Goal: Find specific page/section: Find specific page/section

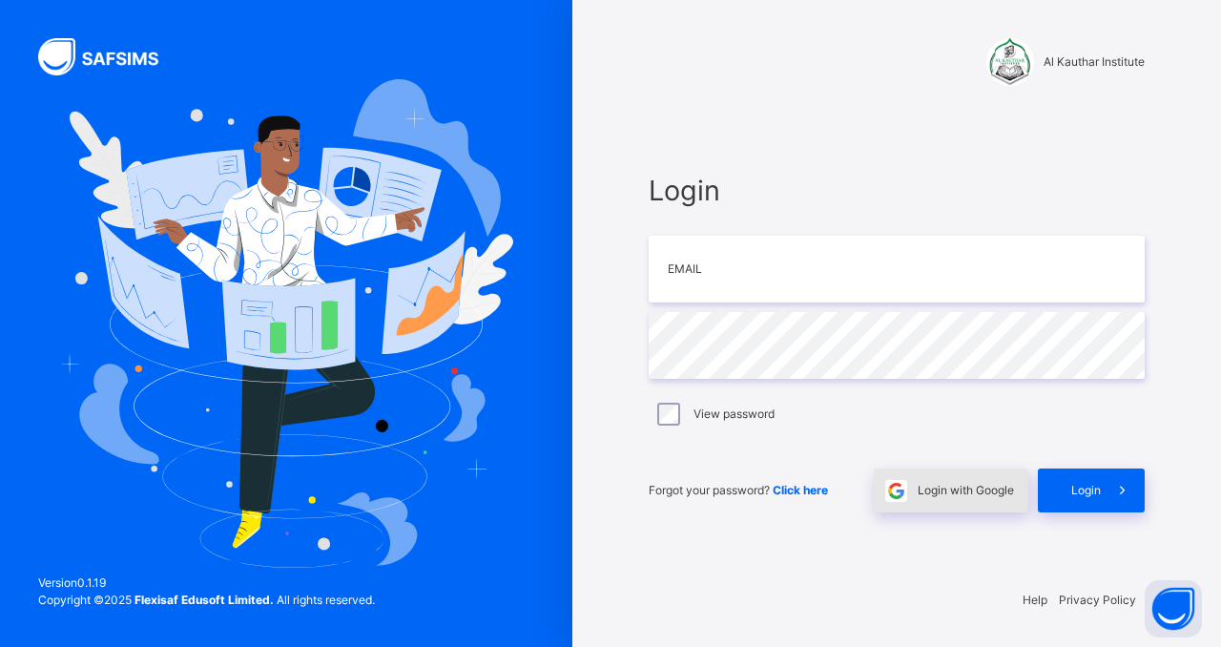
click at [971, 482] on span "Login with Google" at bounding box center [965, 490] width 96 height 17
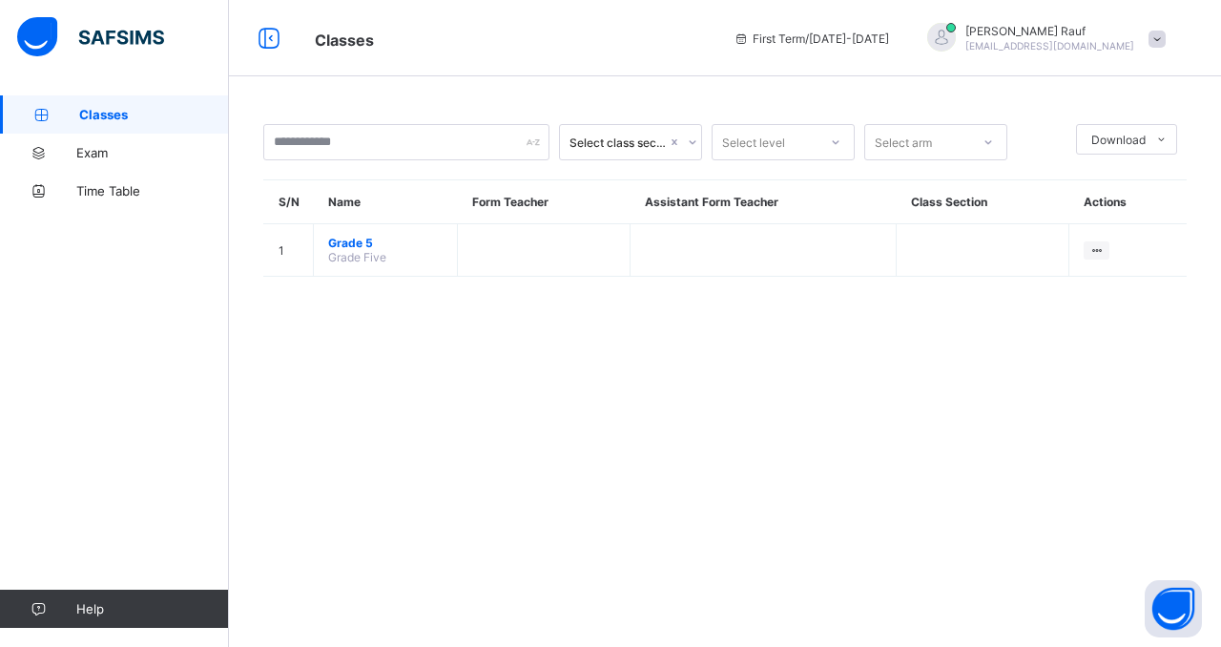
click at [641, 44] on span "Classes" at bounding box center [510, 38] width 390 height 25
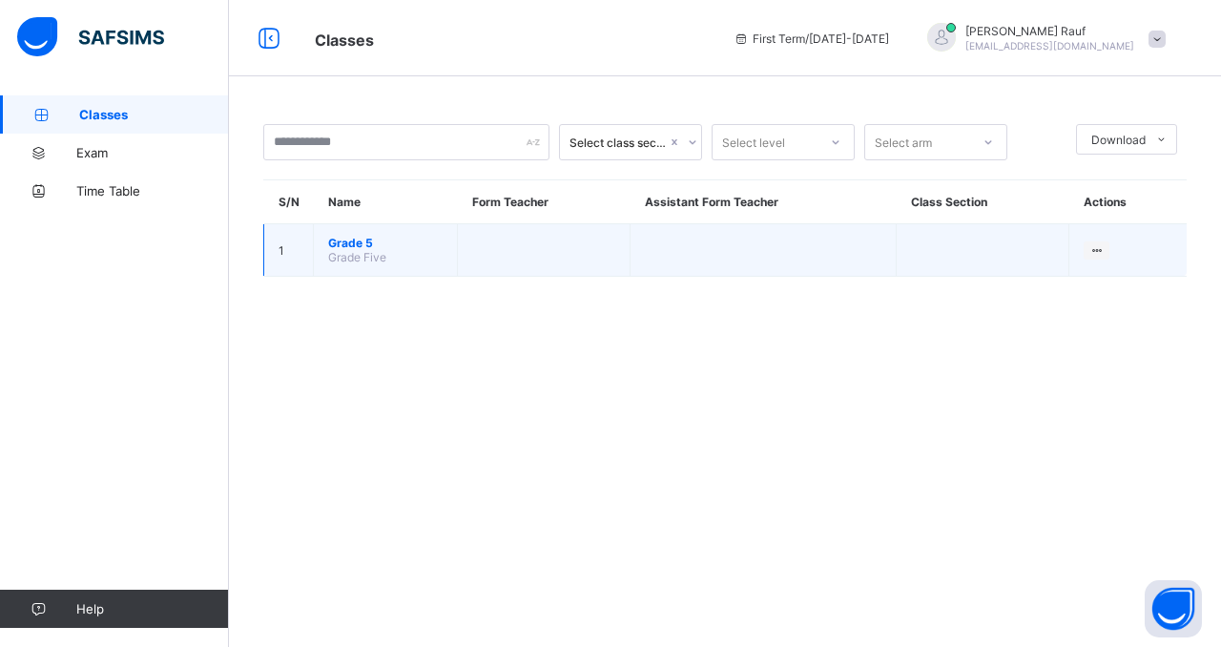
click at [328, 262] on td "Grade 5 Grade Five" at bounding box center [386, 250] width 144 height 52
click at [349, 243] on span "Grade 5" at bounding box center [385, 243] width 114 height 14
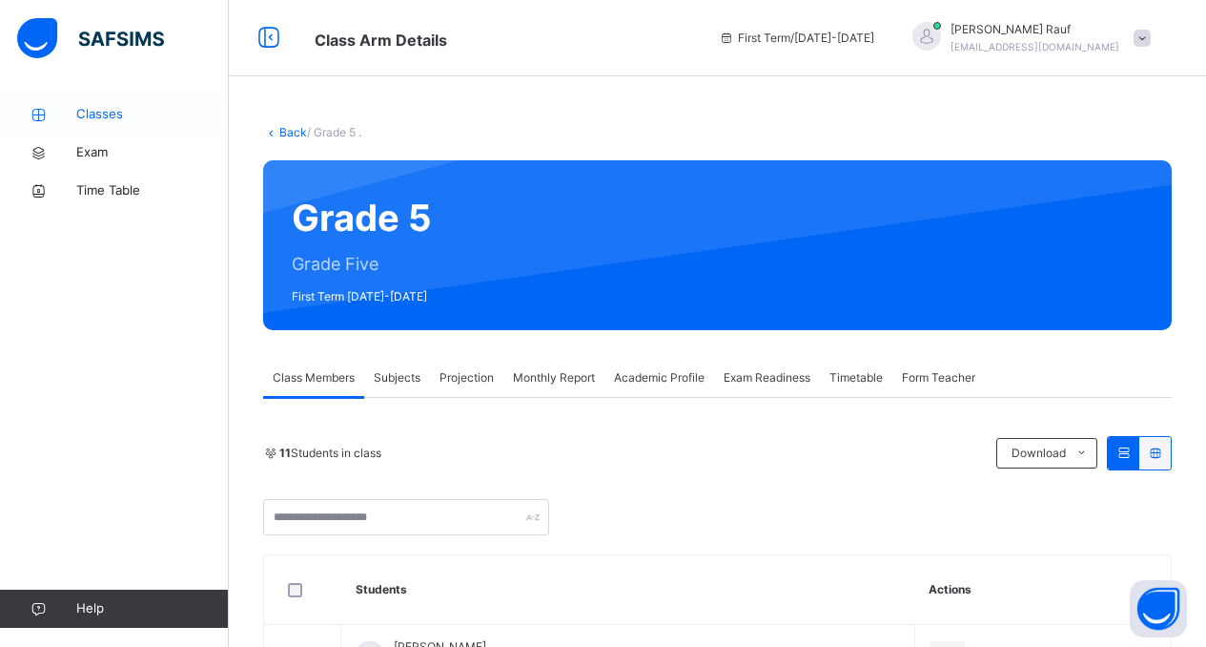
click at [96, 114] on span "Classes" at bounding box center [152, 114] width 153 height 19
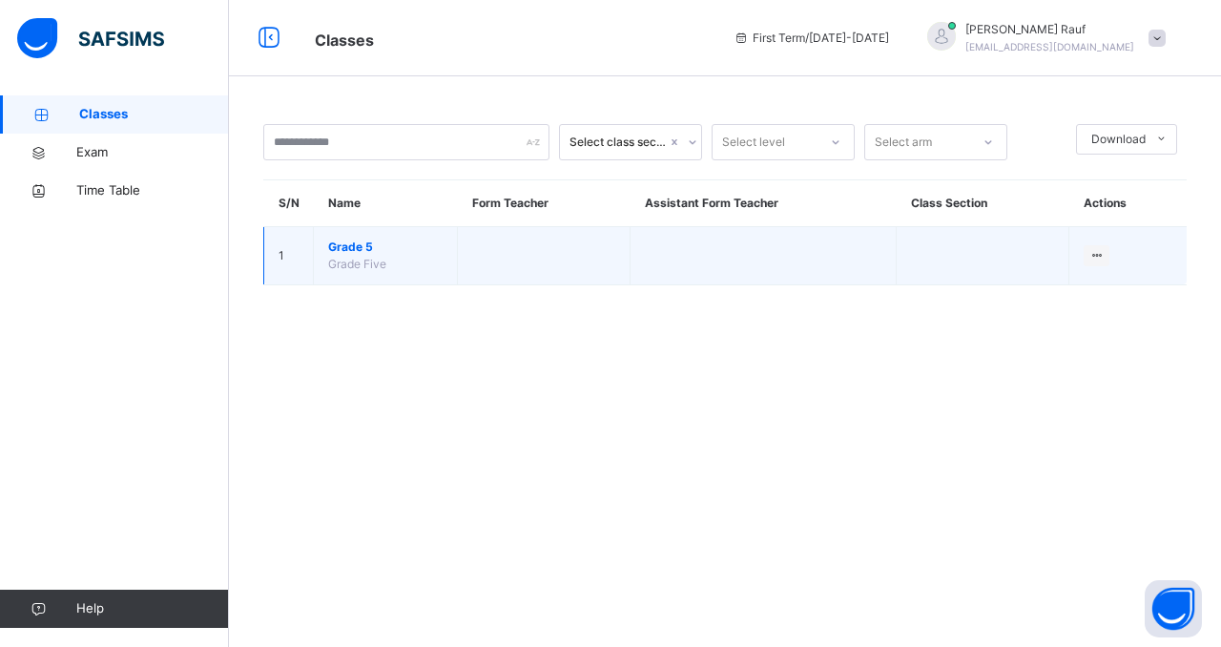
click at [383, 261] on span "Grade Five" at bounding box center [357, 264] width 58 height 14
click at [347, 244] on span "Grade 5" at bounding box center [385, 246] width 114 height 17
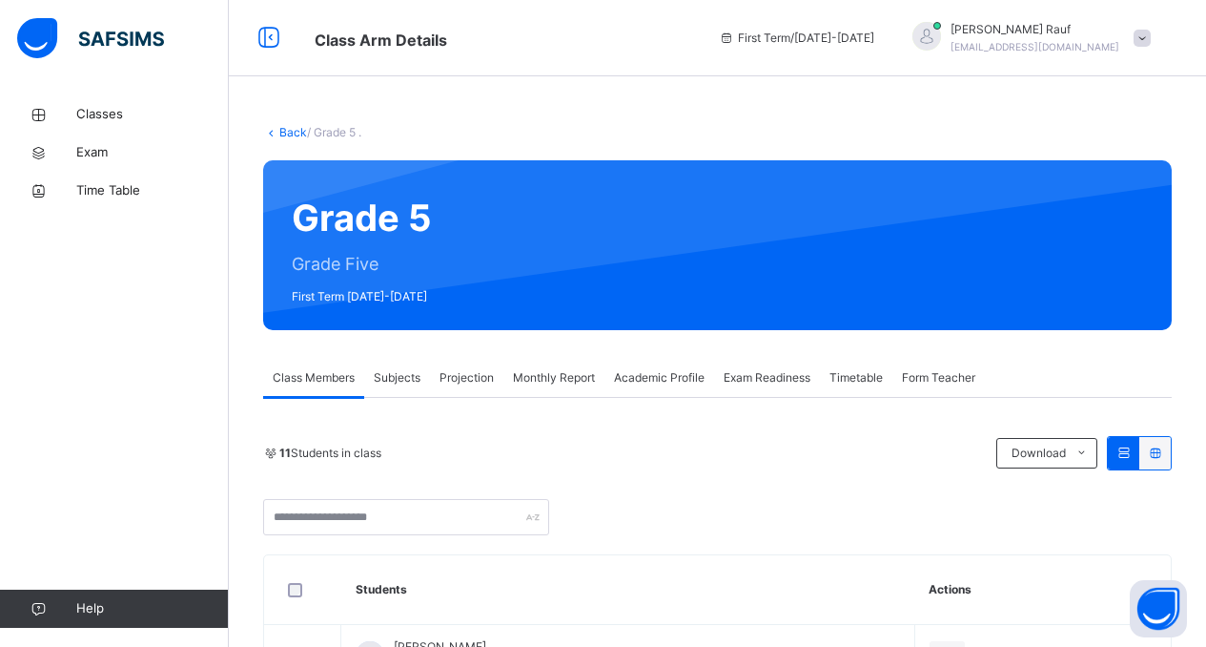
click at [399, 395] on div "Subjects" at bounding box center [397, 378] width 66 height 38
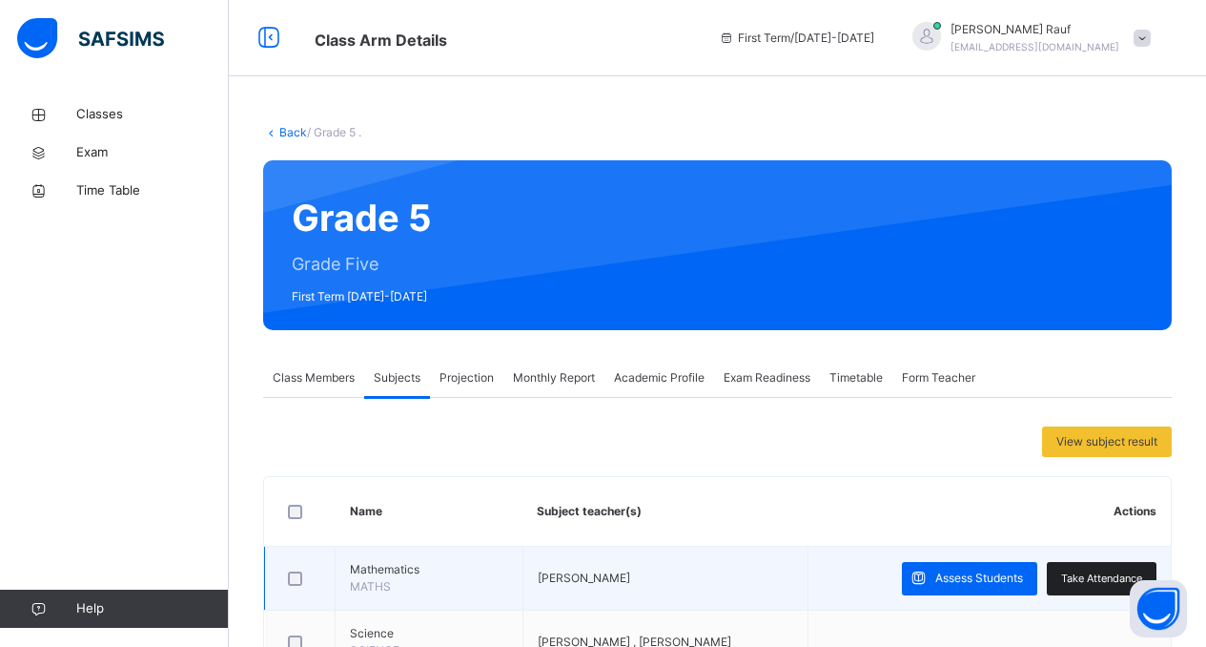
click at [1102, 573] on span "Take Attendance" at bounding box center [1101, 578] width 81 height 16
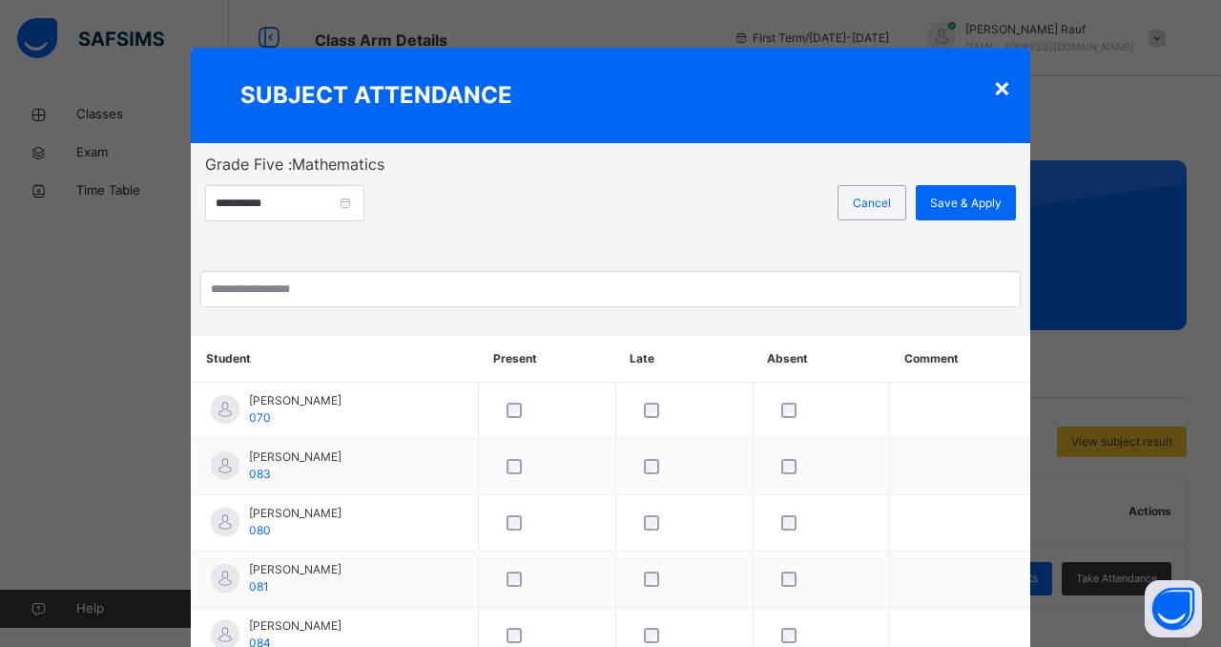
click at [997, 96] on div "×" at bounding box center [1002, 87] width 18 height 40
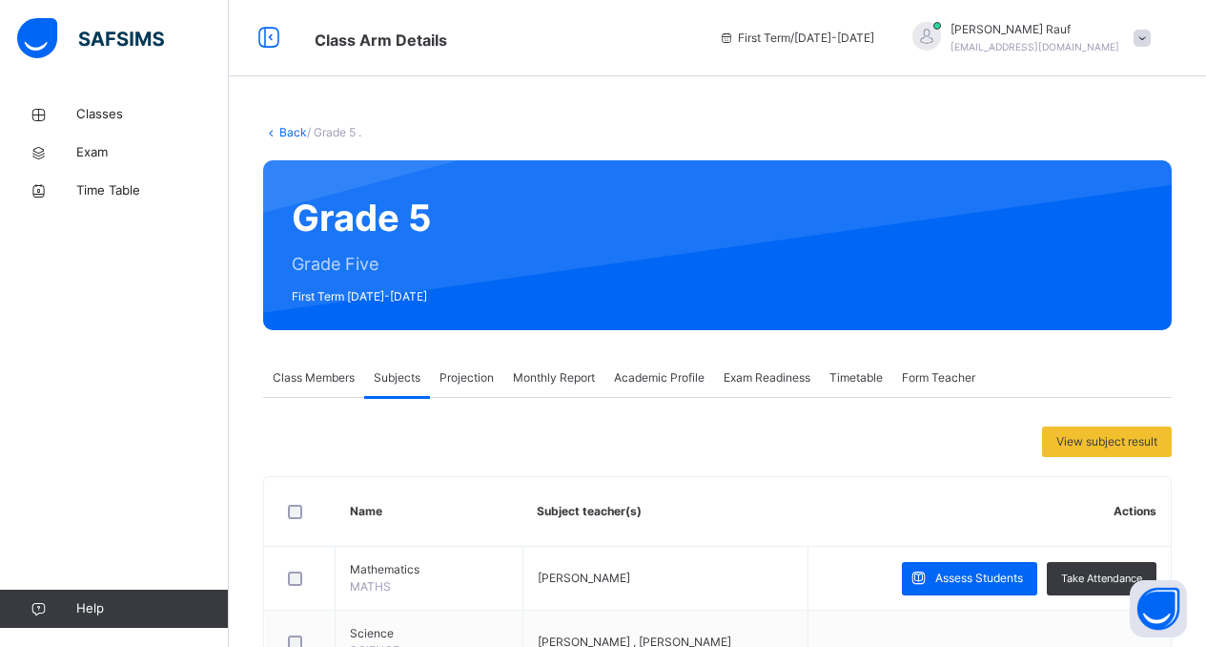
click at [672, 372] on span "Academic Profile" at bounding box center [659, 377] width 91 height 17
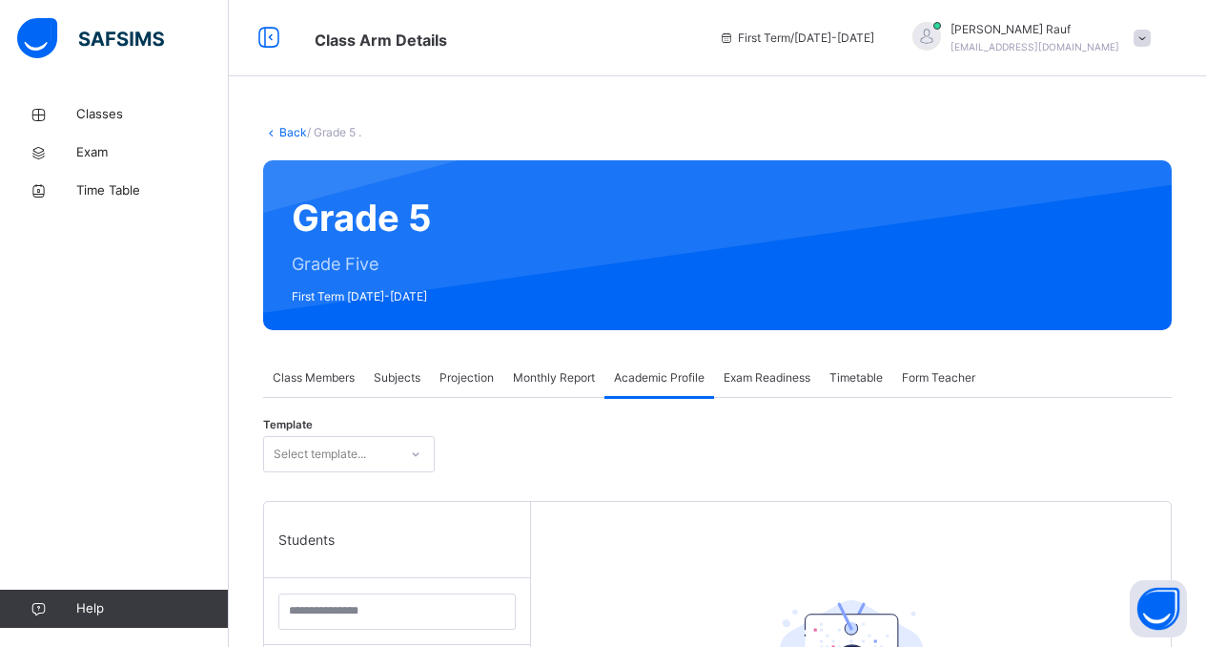
click at [792, 382] on span "Exam Readiness" at bounding box center [767, 377] width 87 height 17
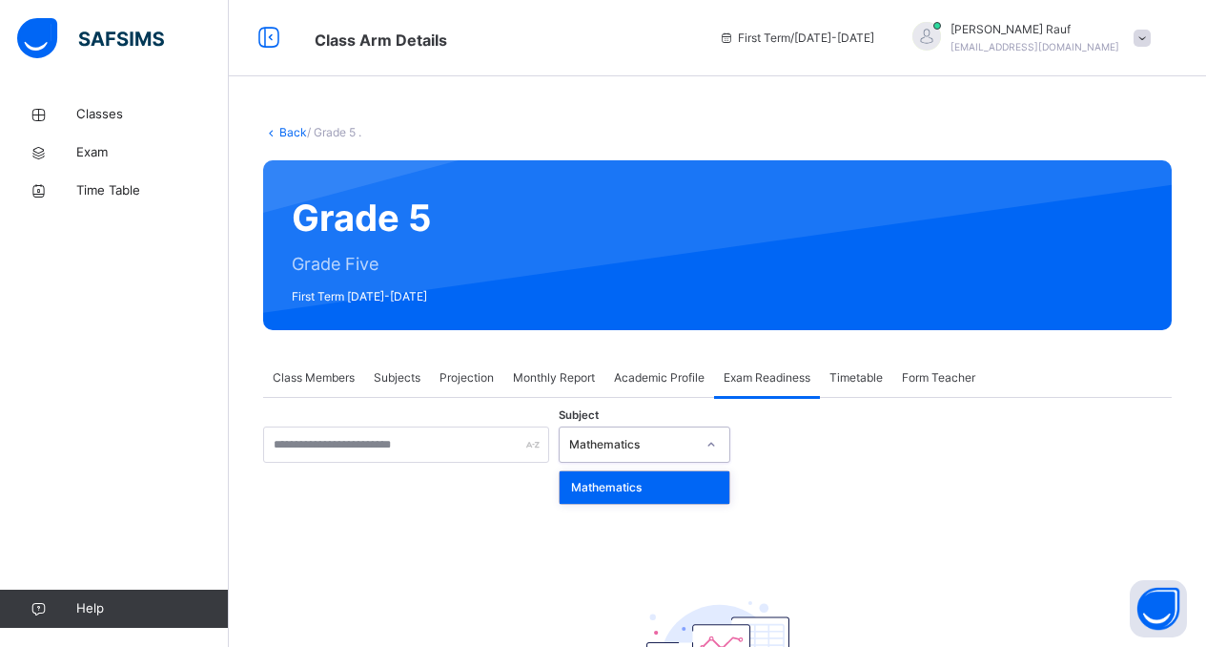
click at [589, 444] on div "Mathematics" at bounding box center [632, 444] width 126 height 17
click at [590, 483] on div "Mathematics" at bounding box center [645, 487] width 170 height 32
click at [834, 537] on div "Subject Mathematics There are currently no records. × [PERSON_NAME] as ready fo…" at bounding box center [717, 608] width 909 height 364
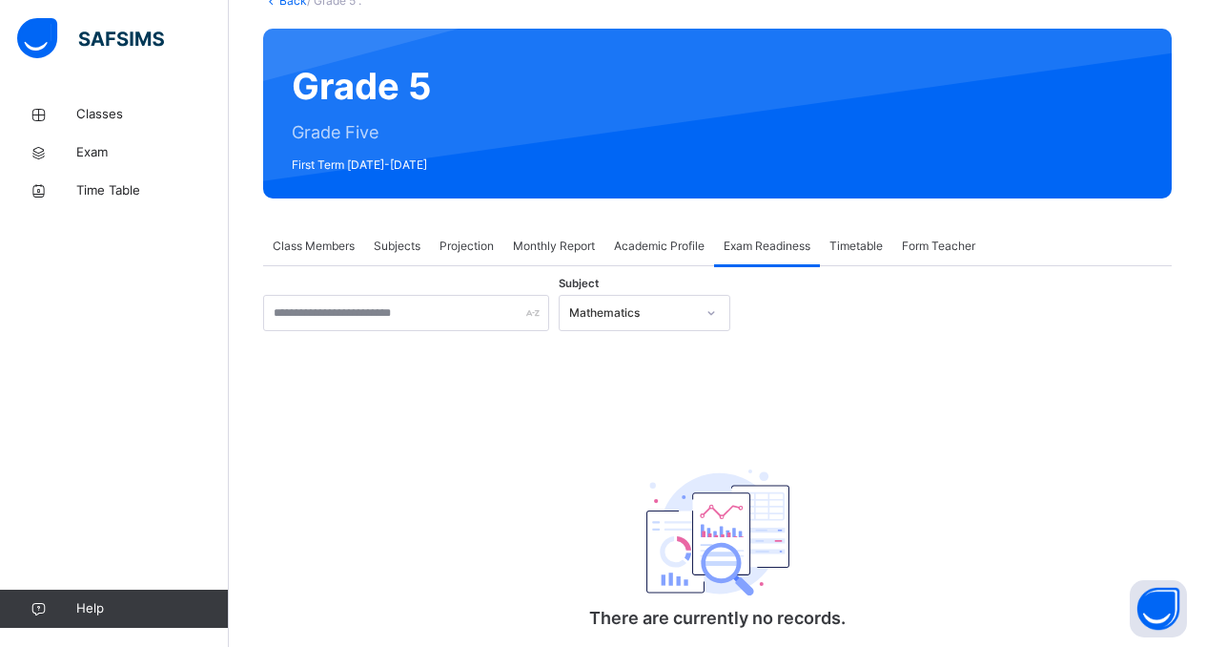
scroll to position [191, 0]
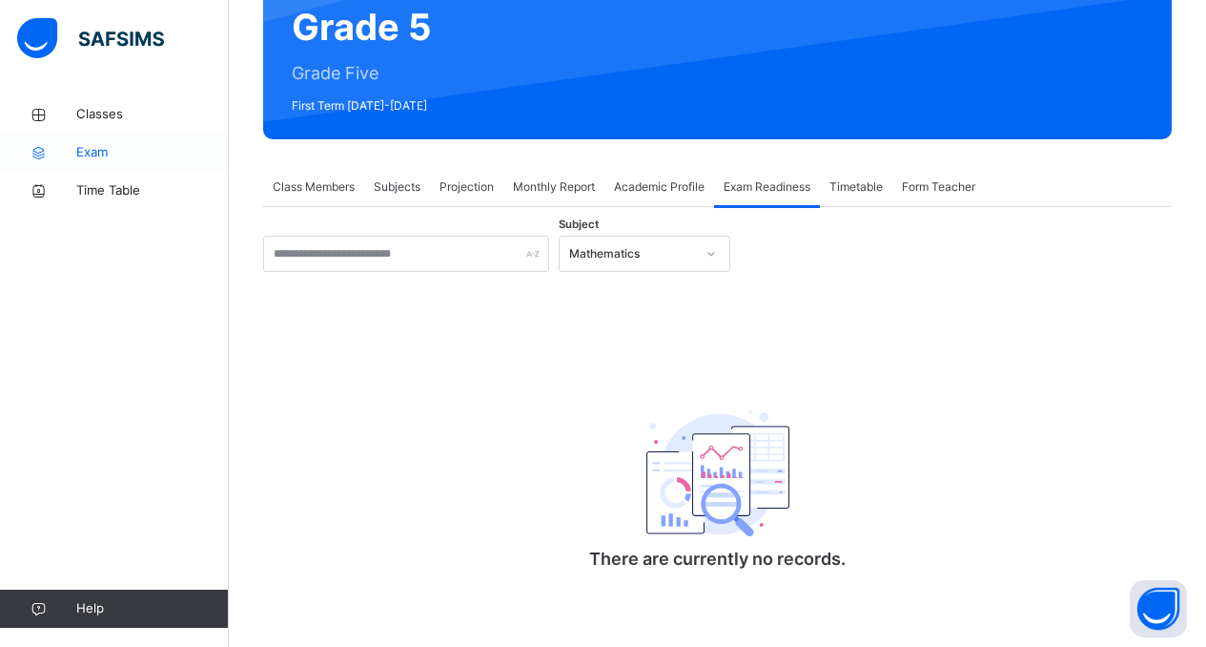
click at [130, 154] on span "Exam" at bounding box center [152, 152] width 153 height 19
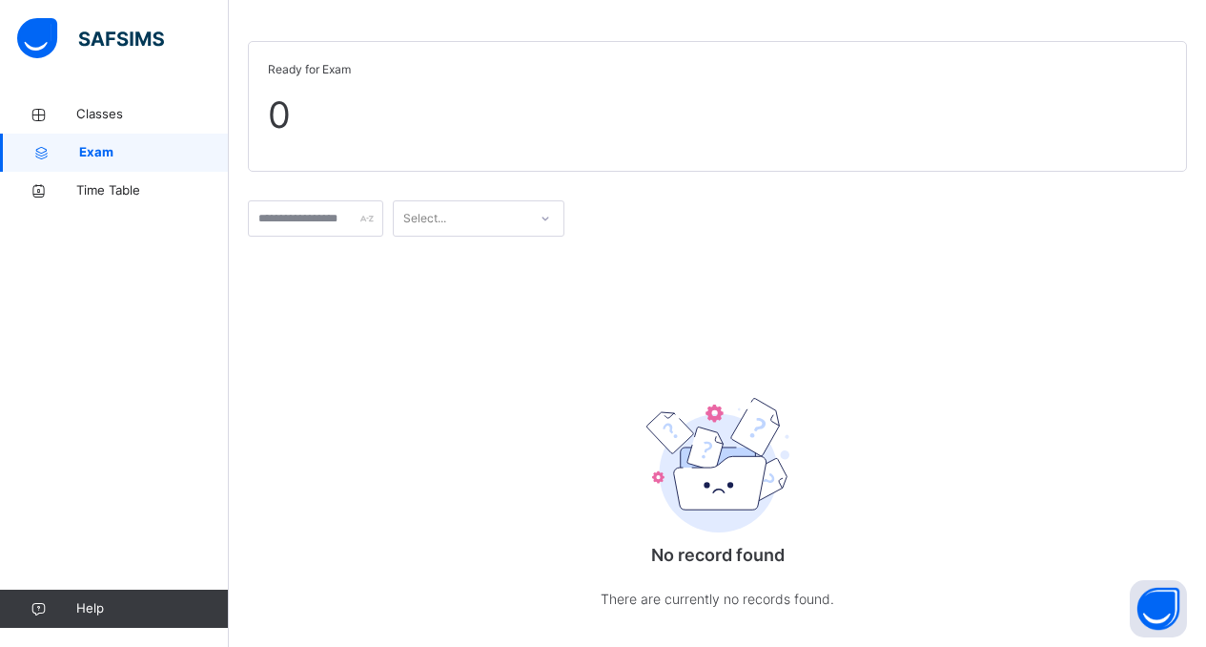
scroll to position [76, 0]
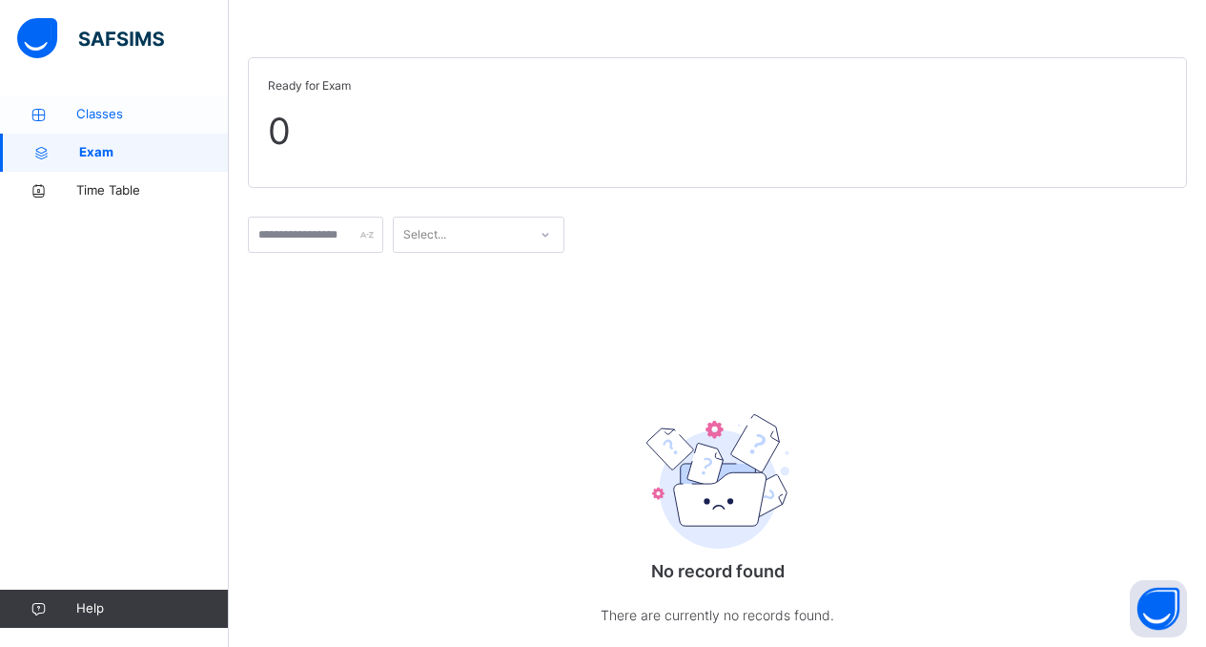
click at [104, 110] on span "Classes" at bounding box center [152, 114] width 153 height 19
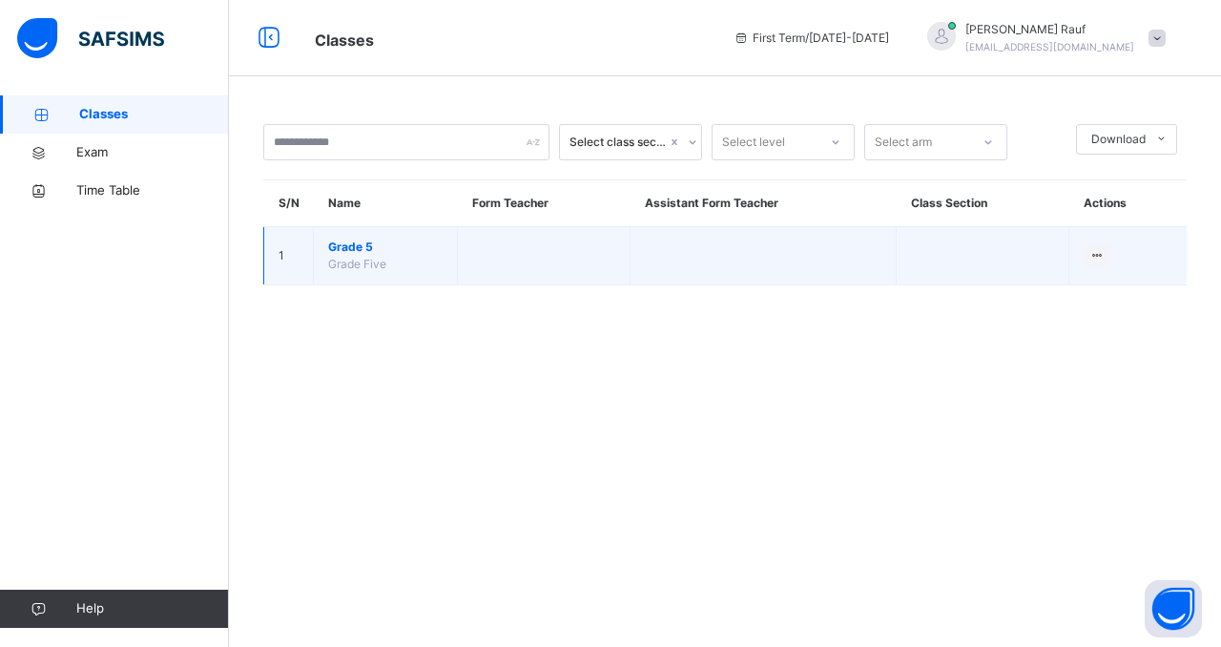
click at [359, 233] on td "Grade 5 Grade Five" at bounding box center [386, 256] width 144 height 58
click at [356, 254] on span "Grade 5" at bounding box center [385, 246] width 114 height 17
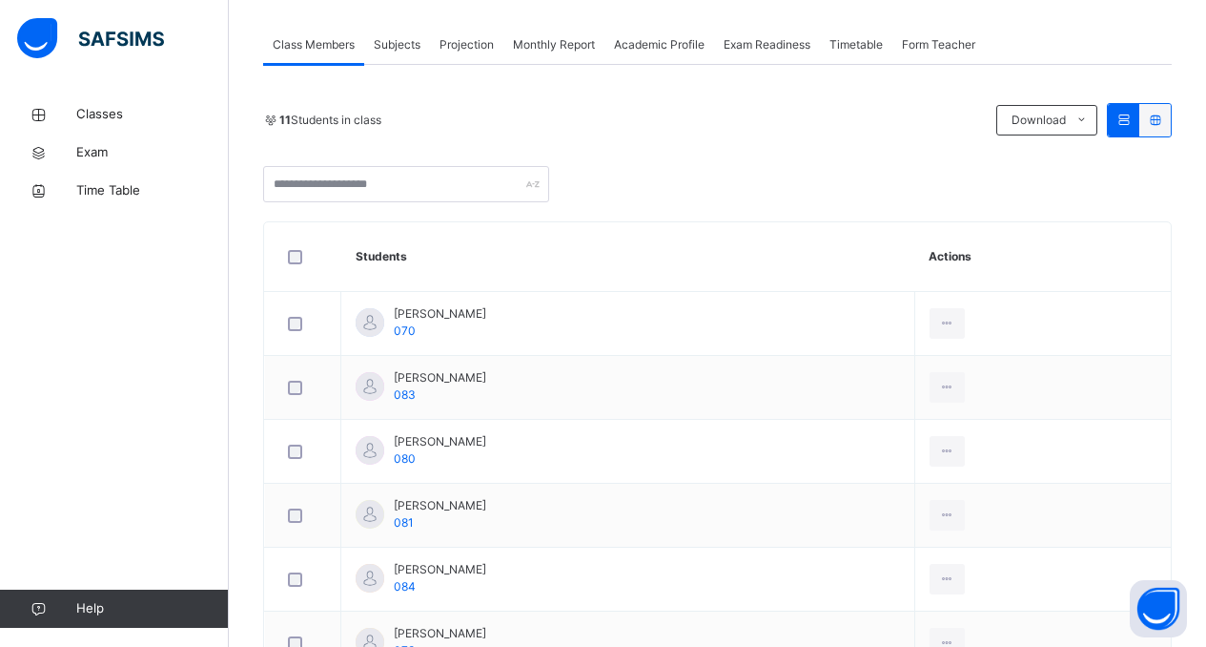
scroll to position [305, 0]
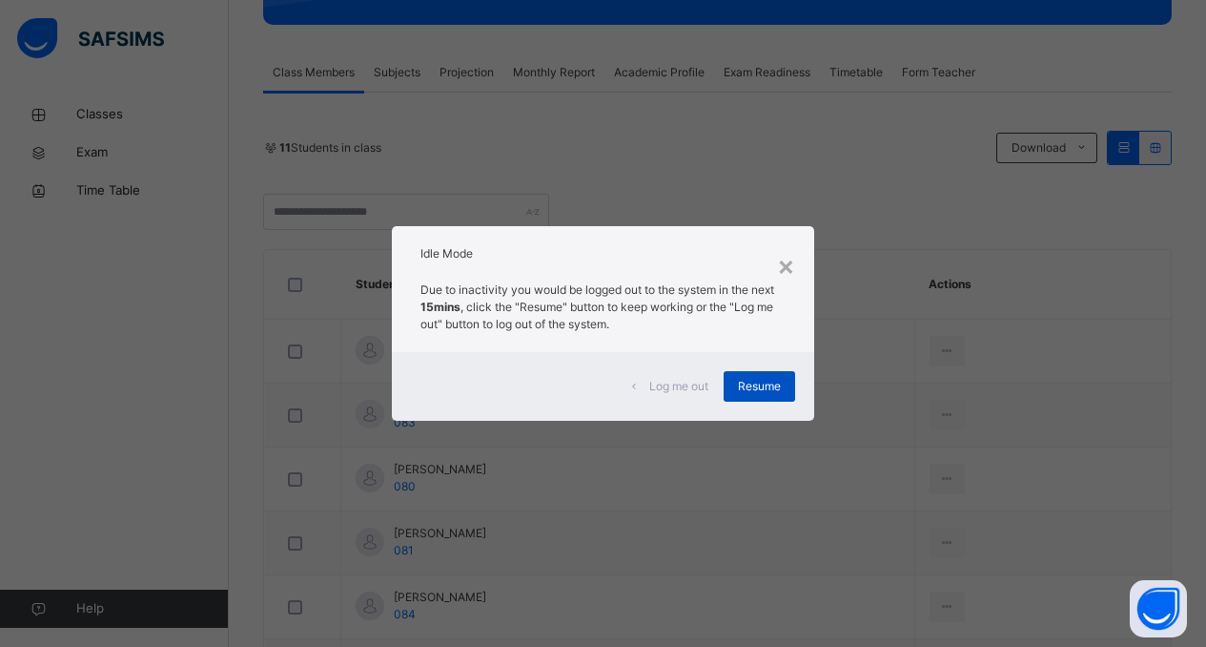
click at [766, 383] on span "Resume" at bounding box center [759, 386] width 43 height 17
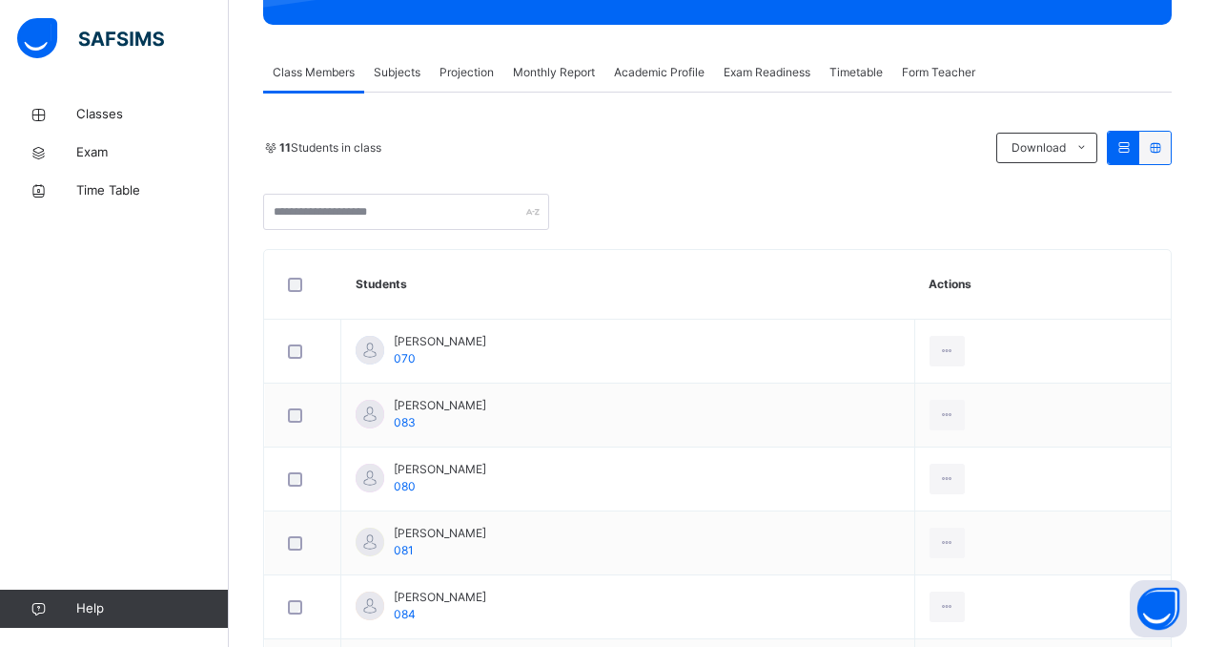
click at [613, 202] on div at bounding box center [717, 212] width 909 height 36
click at [473, 76] on span "Projection" at bounding box center [467, 72] width 54 height 17
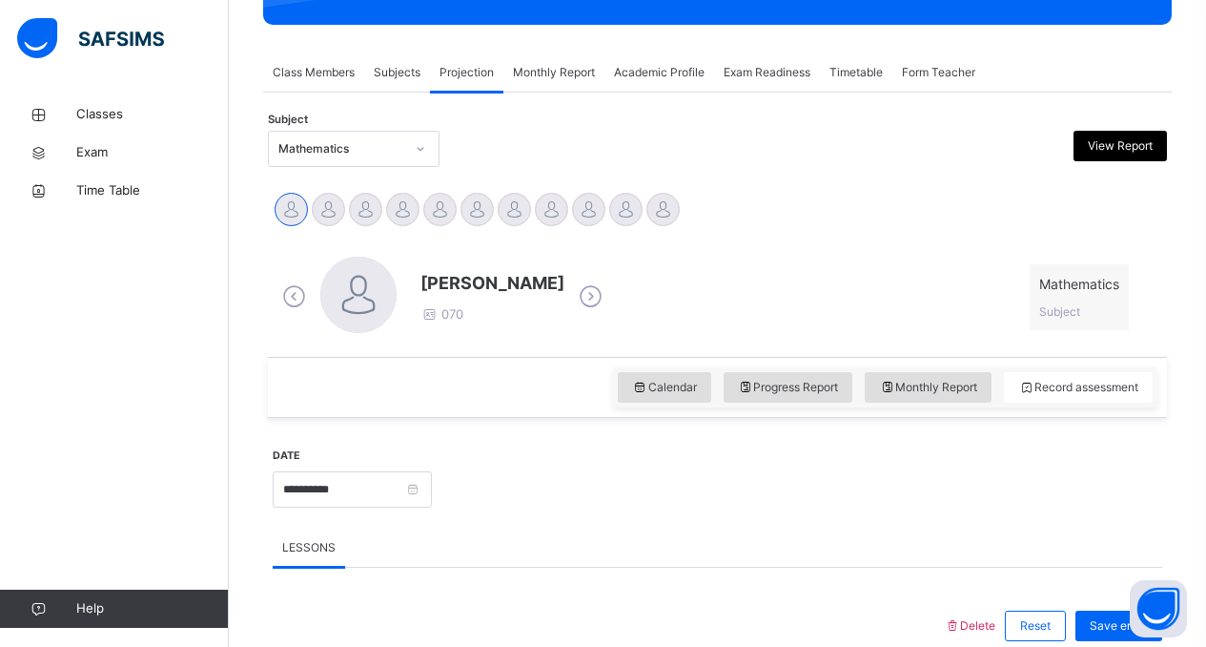
click at [721, 280] on div "[PERSON_NAME] 070 Mathematics Subject" at bounding box center [718, 297] width 880 height 81
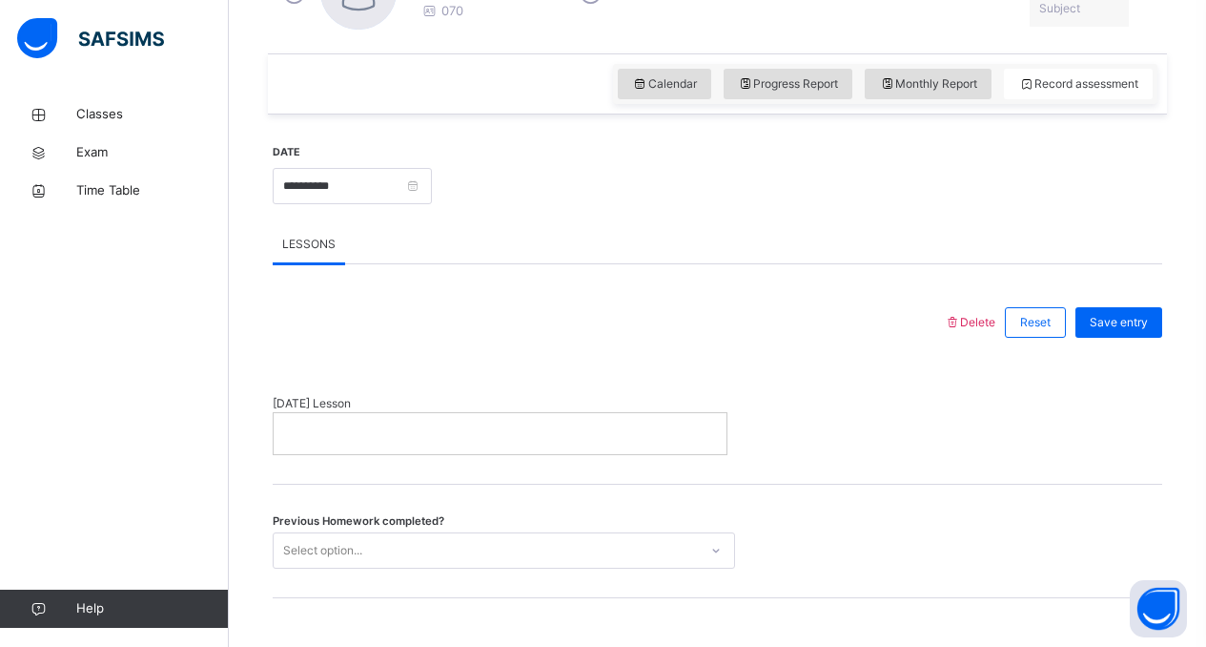
scroll to position [565, 0]
